Goal: Navigation & Orientation: Find specific page/section

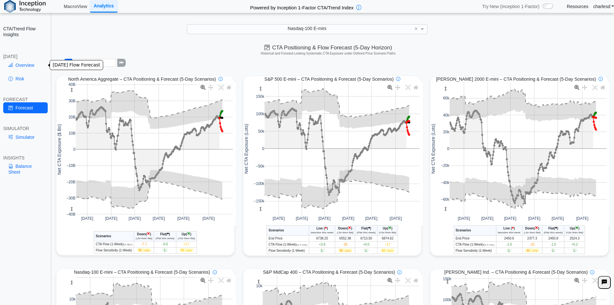
click at [22, 64] on link "Overview" at bounding box center [25, 65] width 44 height 11
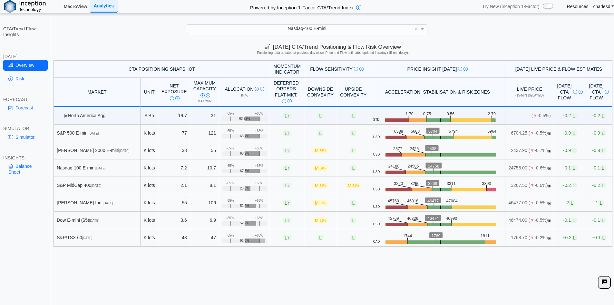
drag, startPoint x: 71, startPoint y: 4, endPoint x: 71, endPoint y: 10, distance: 5.8
click at [71, 4] on link "MacroView" at bounding box center [75, 6] width 29 height 11
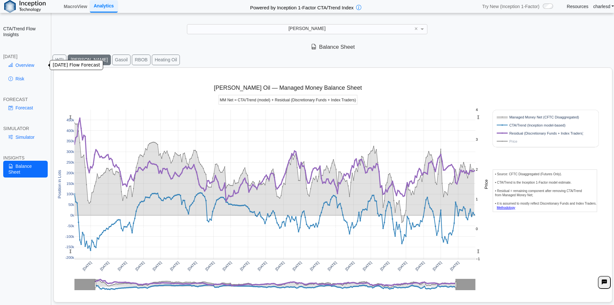
click at [17, 69] on link "Overview" at bounding box center [25, 65] width 44 height 11
